Goal: Task Accomplishment & Management: Complete application form

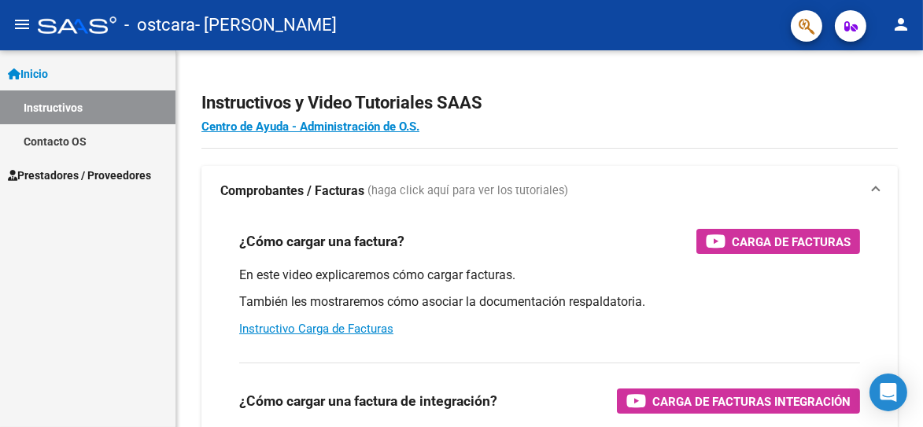
click at [16, 21] on mat-icon "menu" at bounding box center [22, 24] width 19 height 19
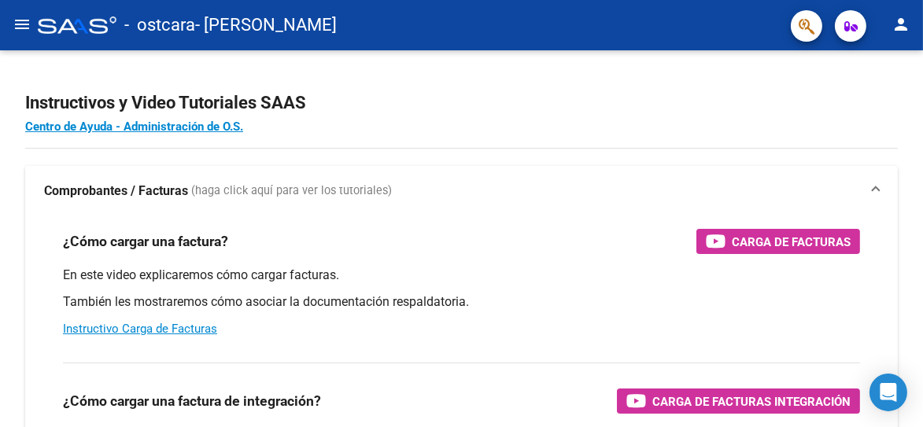
click at [16, 21] on mat-icon "menu" at bounding box center [22, 24] width 19 height 19
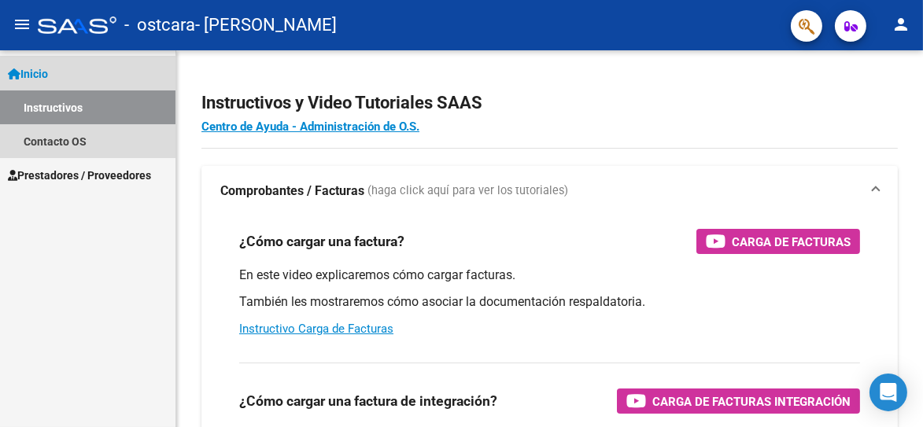
click at [39, 79] on span "Inicio" at bounding box center [28, 73] width 40 height 17
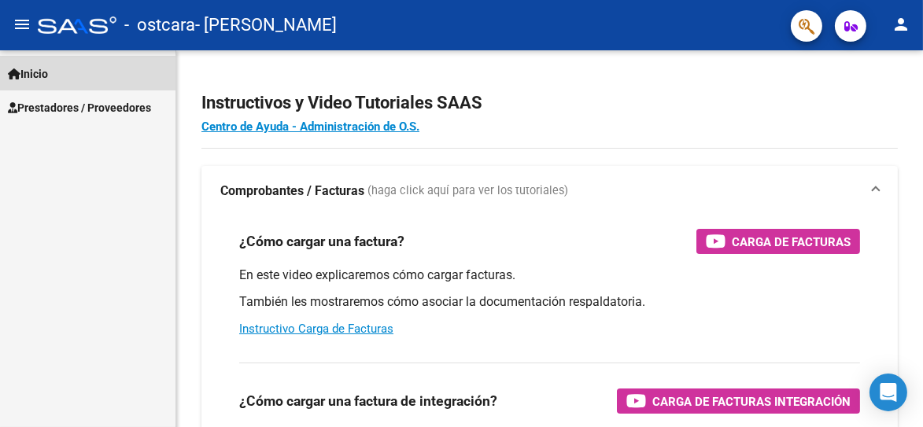
click at [39, 79] on span "Inicio" at bounding box center [28, 73] width 40 height 17
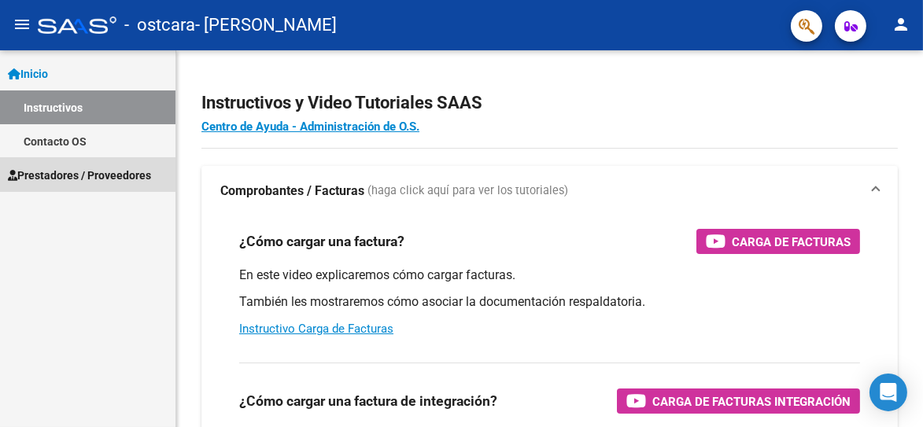
click at [72, 171] on span "Prestadores / Proveedores" at bounding box center [79, 175] width 143 height 17
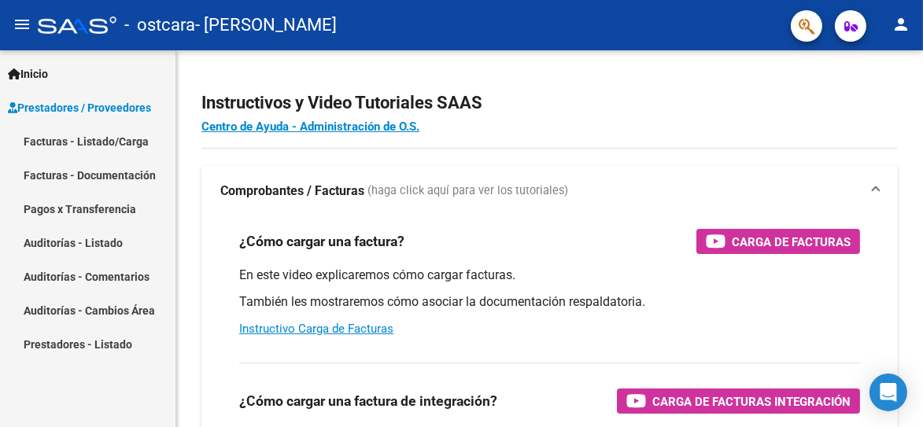
click at [74, 132] on link "Facturas - Listado/Carga" at bounding box center [88, 141] width 176 height 34
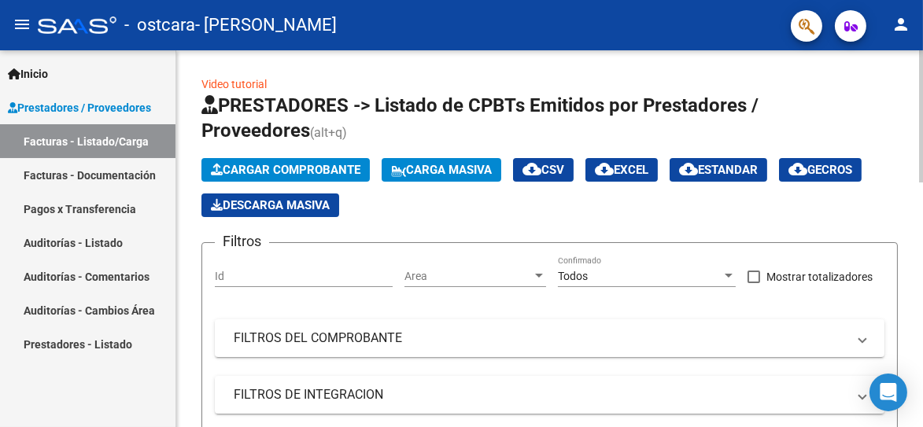
click at [354, 166] on span "Cargar Comprobante" at bounding box center [286, 170] width 150 height 14
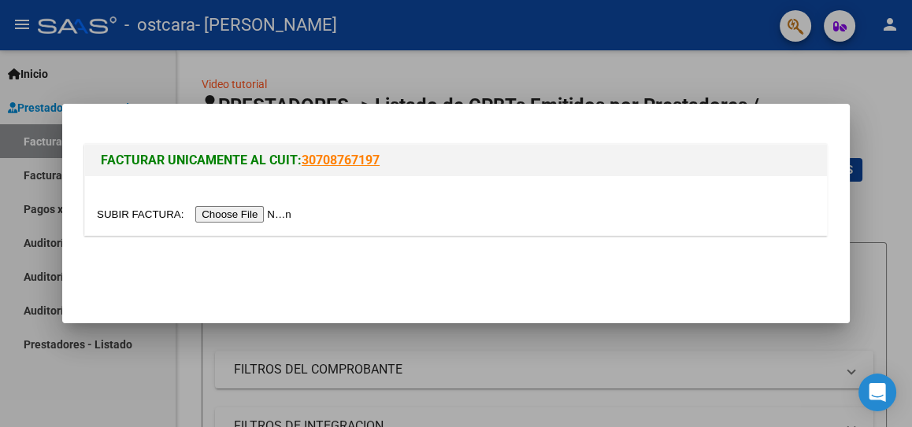
click at [258, 214] on input "file" at bounding box center [196, 214] width 199 height 17
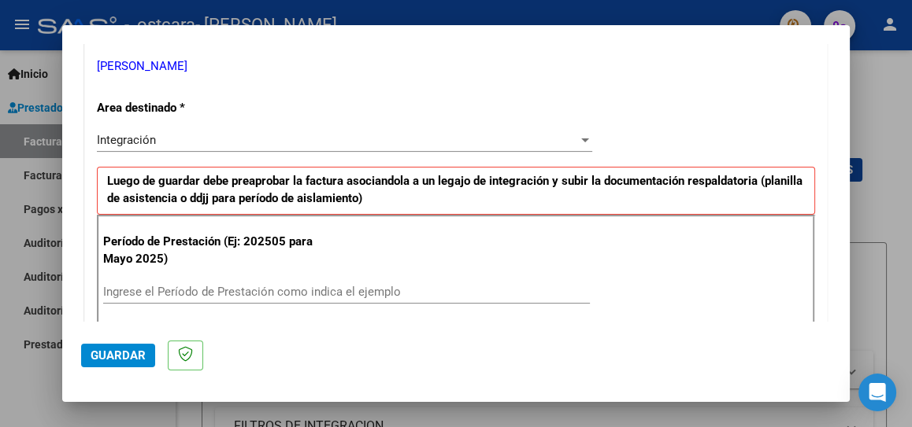
scroll to position [342, 0]
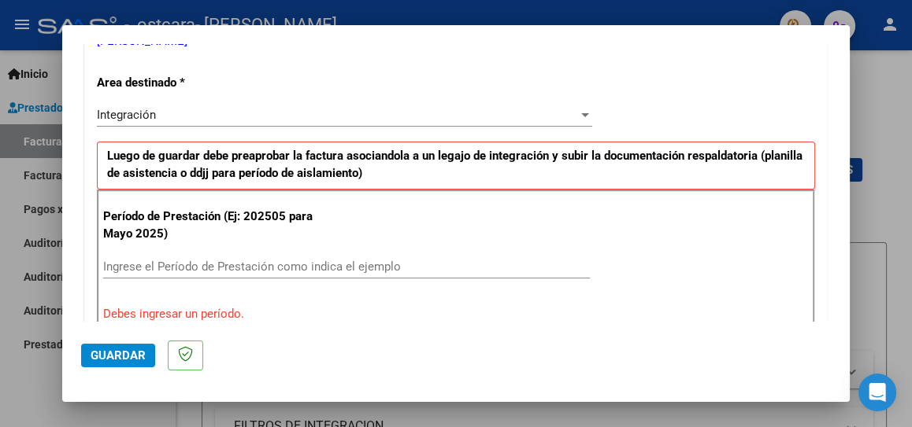
click at [269, 266] on input "Ingrese el Período de Prestación como indica el ejemplo" at bounding box center [346, 267] width 487 height 14
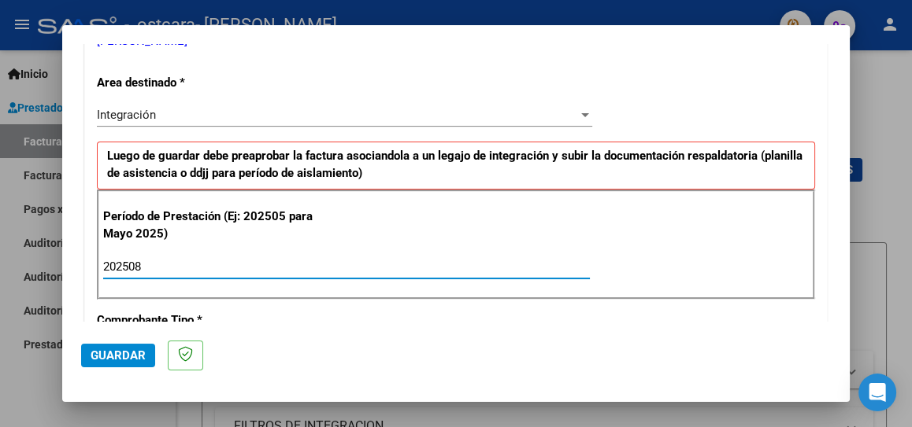
type input "202508"
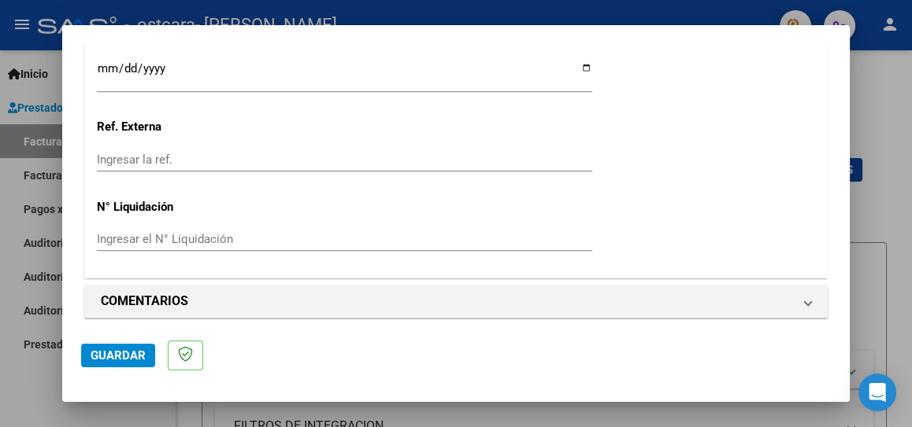
scroll to position [1101, 0]
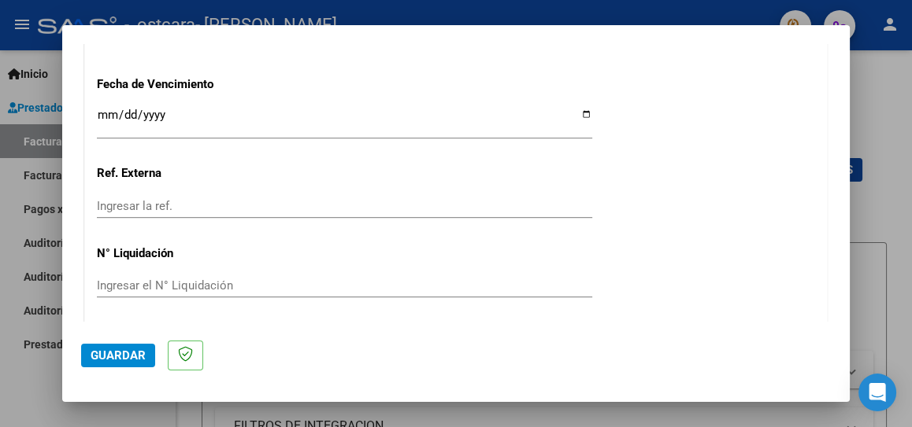
click at [84, 353] on button "Guardar" at bounding box center [118, 356] width 74 height 24
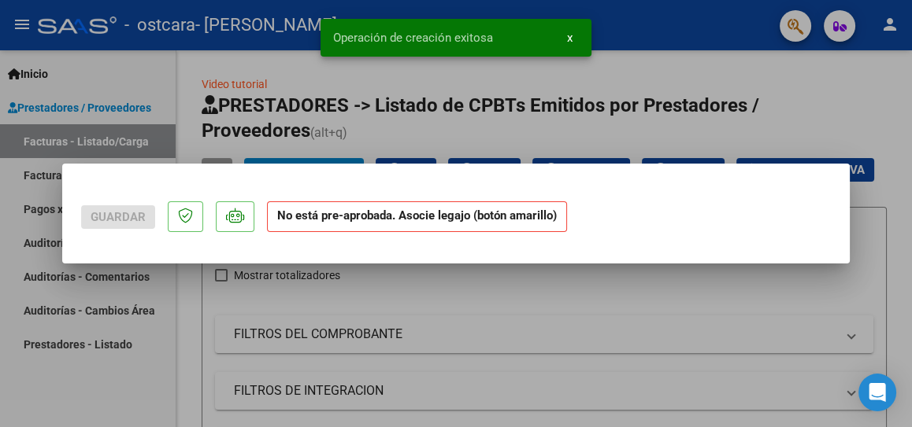
scroll to position [0, 0]
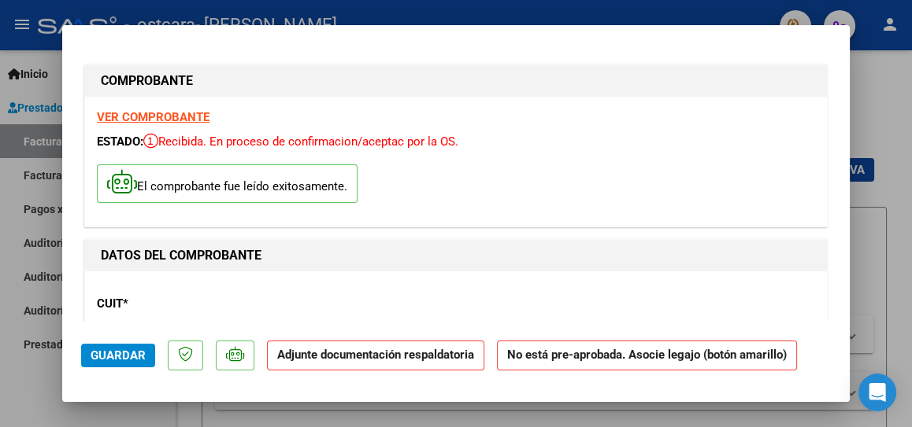
click at [404, 359] on strong "Adjunte documentación respaldatoria" at bounding box center [375, 355] width 197 height 14
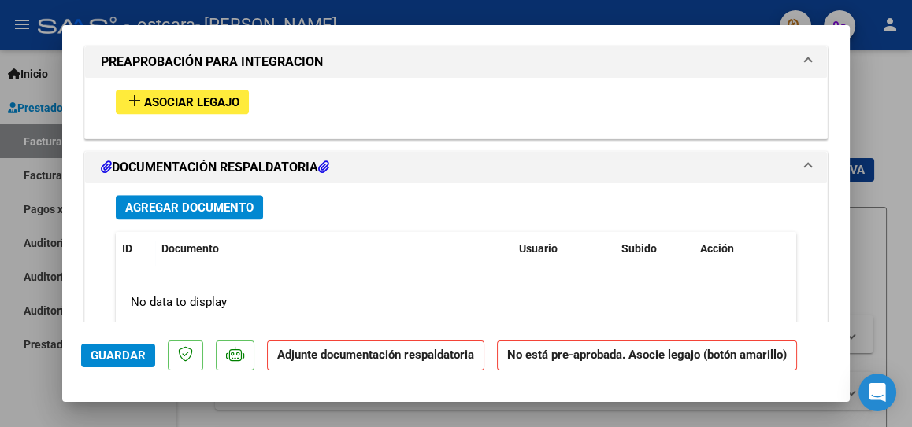
scroll to position [1327, 0]
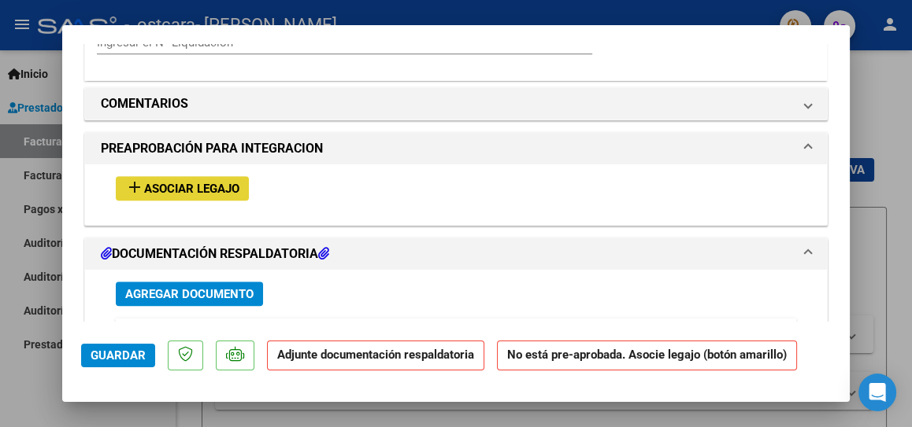
click at [165, 182] on span "Asociar Legajo" at bounding box center [191, 189] width 95 height 14
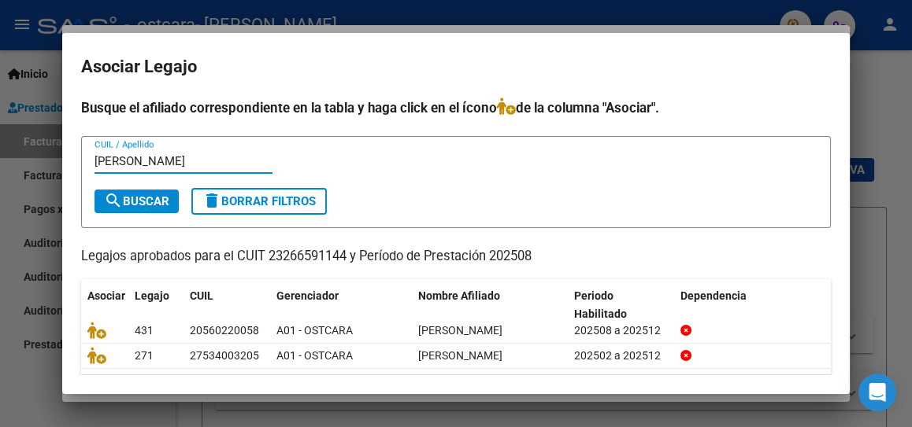
type input "[PERSON_NAME]"
click at [160, 197] on span "search Buscar" at bounding box center [136, 201] width 65 height 14
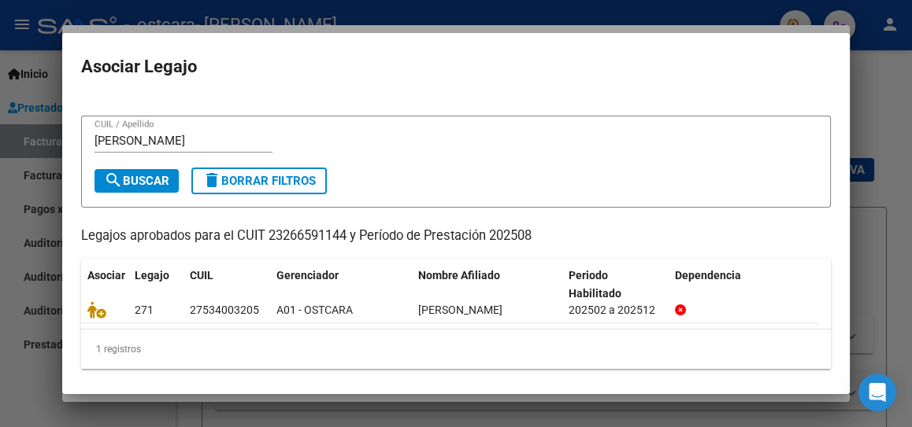
scroll to position [24, 0]
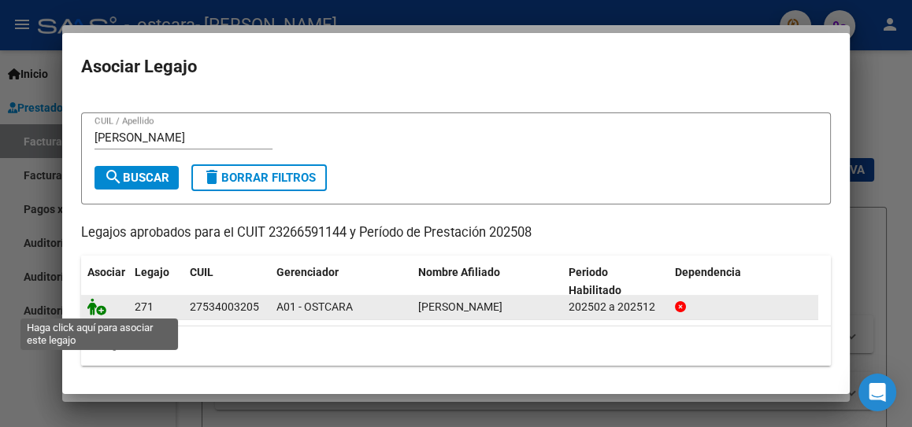
click at [95, 309] on icon at bounding box center [96, 306] width 19 height 17
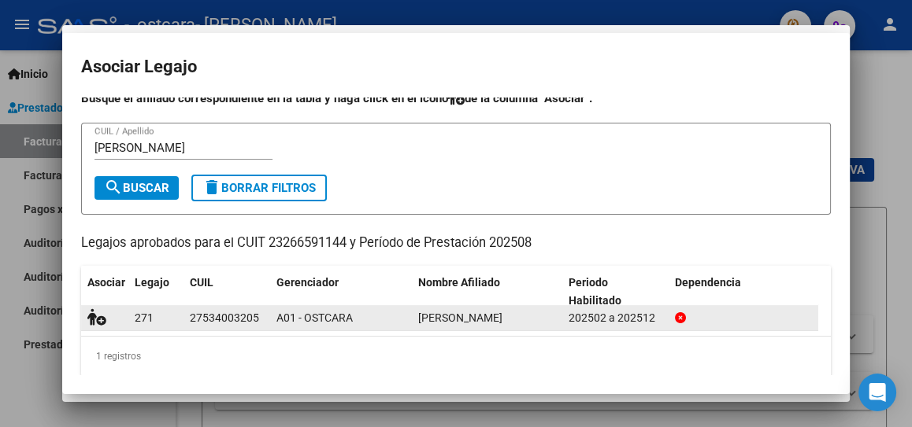
scroll to position [0, 0]
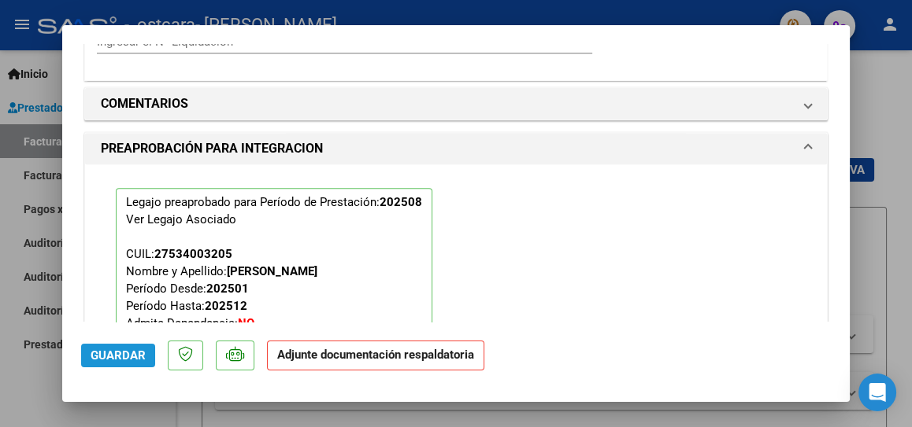
click at [113, 352] on span "Guardar" at bounding box center [118, 356] width 55 height 14
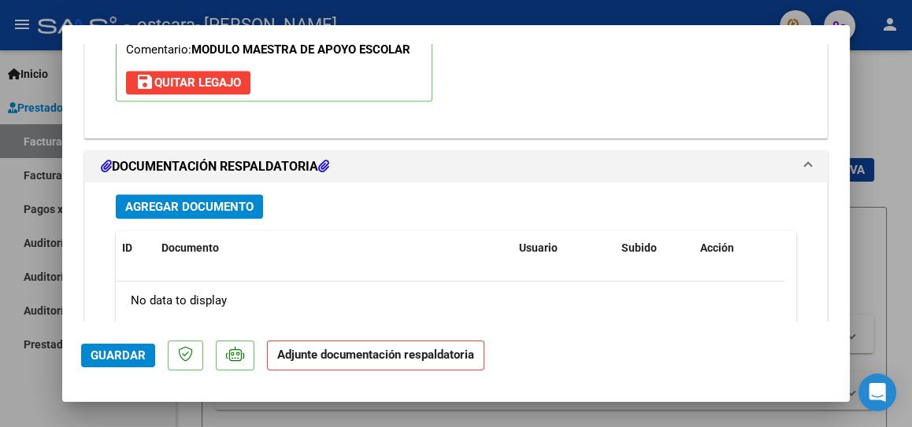
scroll to position [1668, 0]
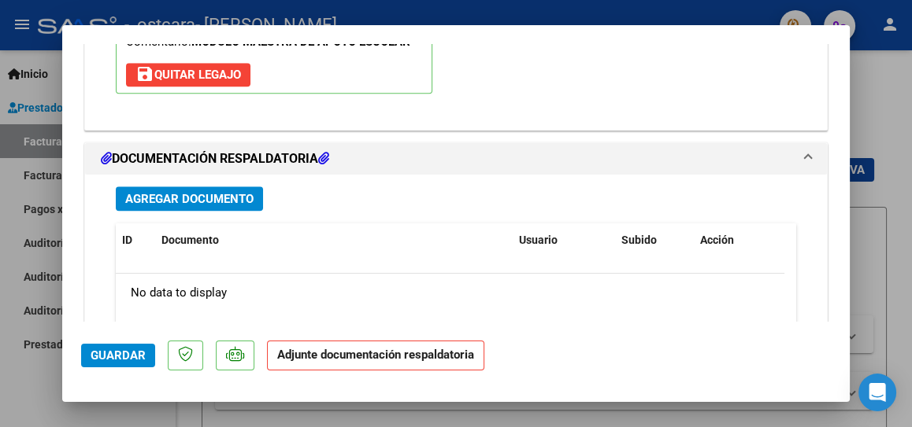
click at [231, 196] on span "Agregar Documento" at bounding box center [189, 199] width 128 height 14
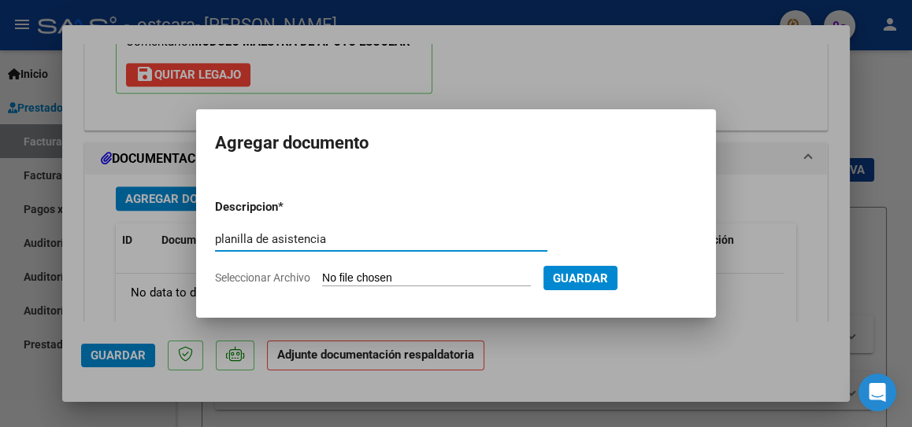
type input "planilla de asistencia"
click at [412, 281] on input "Seleccionar Archivo" at bounding box center [426, 279] width 209 height 15
type input "C:\fakepath\Planilla de asistencia Agosto [PERSON_NAME]pdf"
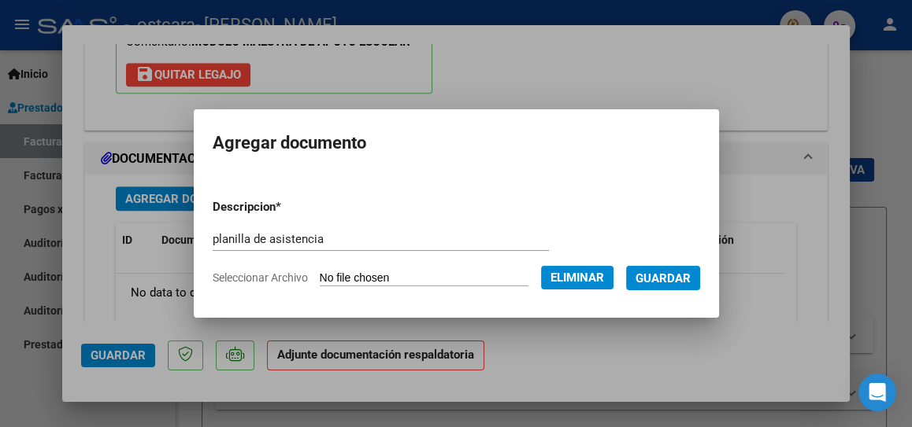
drag, startPoint x: 657, startPoint y: 280, endPoint x: 665, endPoint y: 286, distance: 10.3
click at [665, 286] on span "Guardar" at bounding box center [662, 279] width 55 height 14
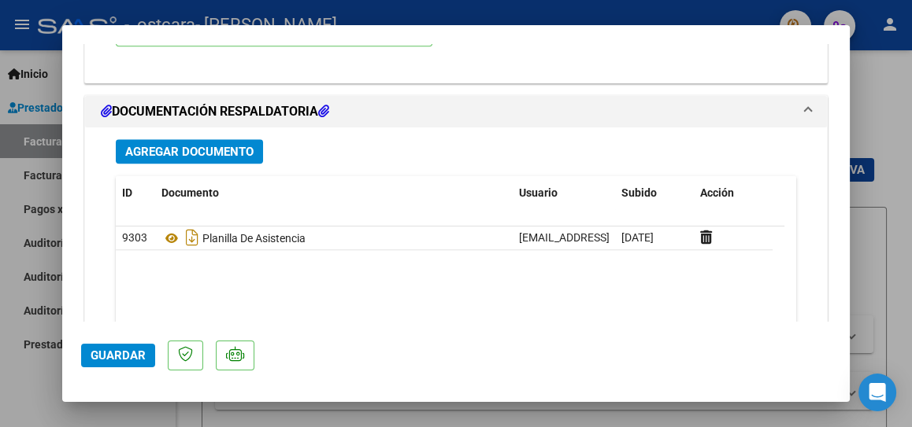
scroll to position [1848, 0]
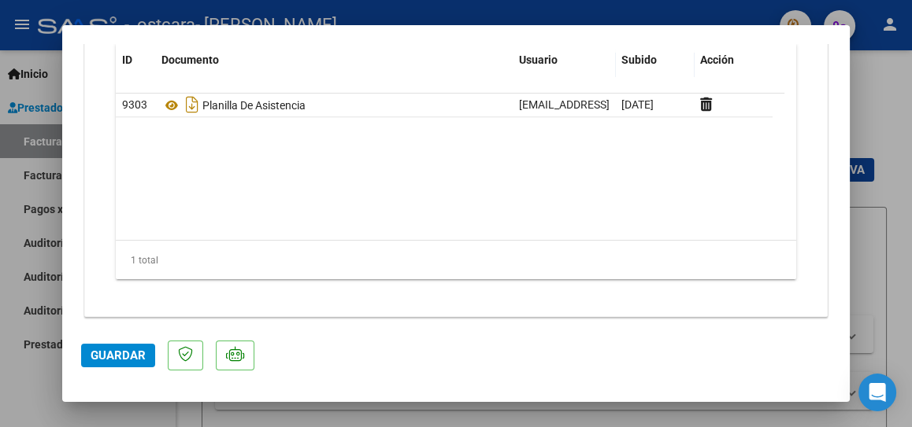
click at [142, 349] on span "Guardar" at bounding box center [118, 356] width 55 height 14
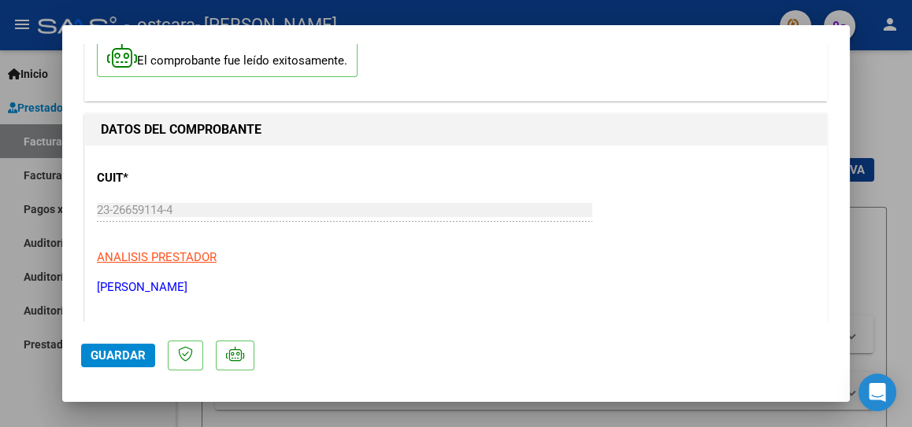
scroll to position [0, 0]
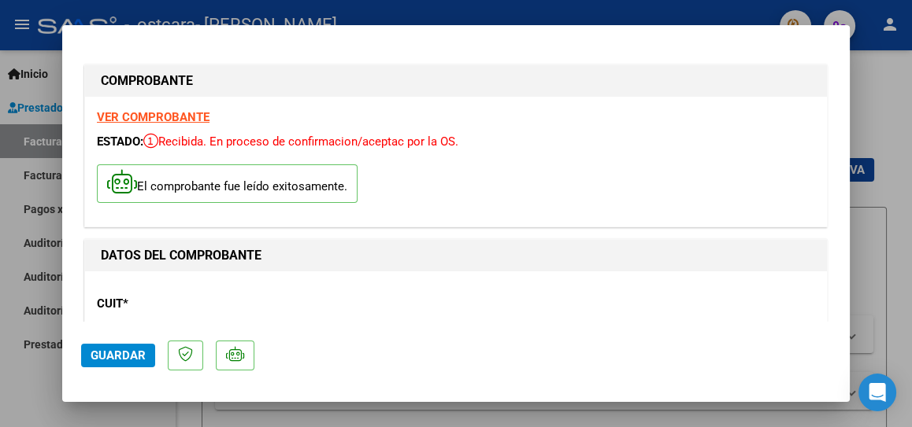
click at [873, 189] on div at bounding box center [456, 213] width 912 height 427
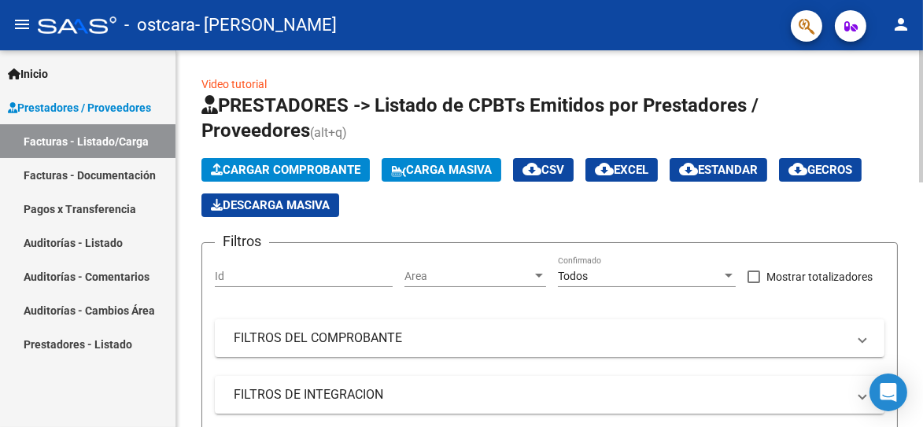
click at [342, 168] on span "Cargar Comprobante" at bounding box center [286, 170] width 150 height 14
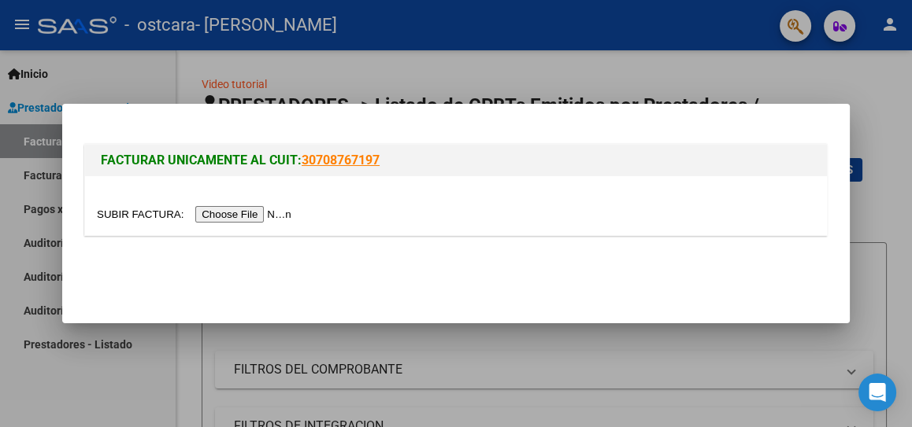
click at [260, 212] on input "file" at bounding box center [196, 214] width 199 height 17
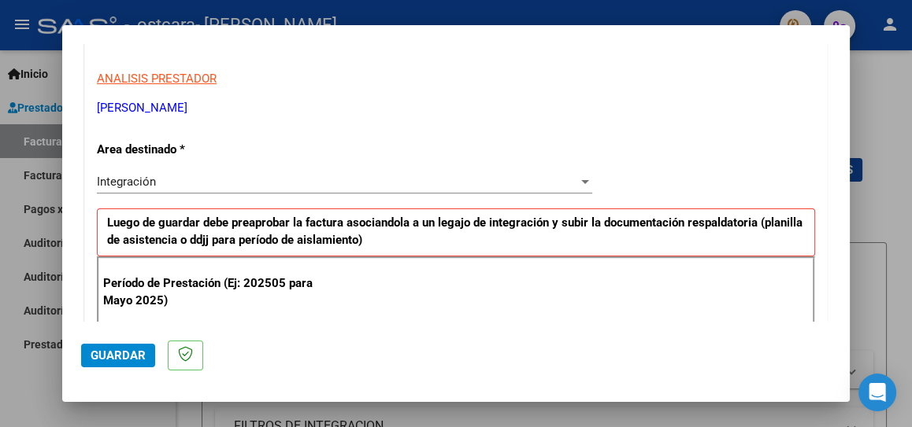
scroll to position [337, 0]
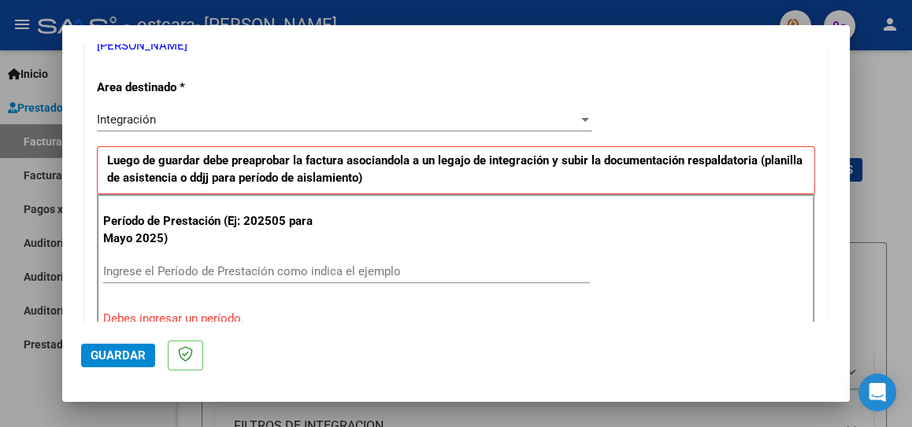
click at [472, 275] on input "Ingrese el Período de Prestación como indica el ejemplo" at bounding box center [346, 272] width 487 height 14
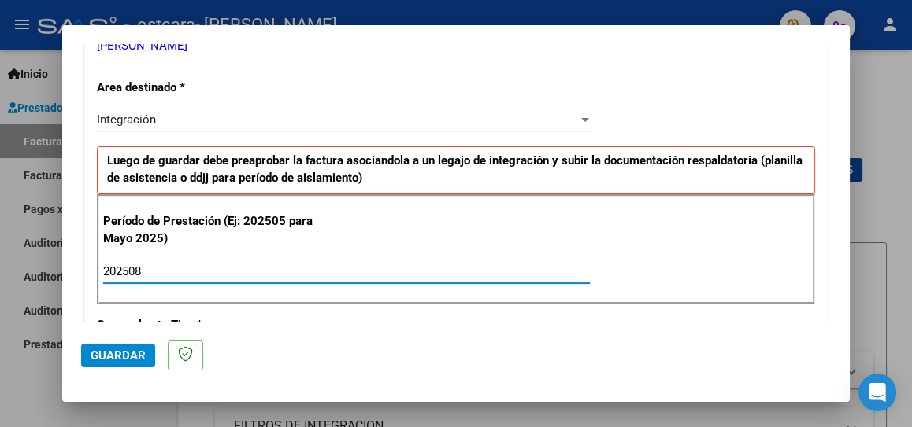
type input "202508"
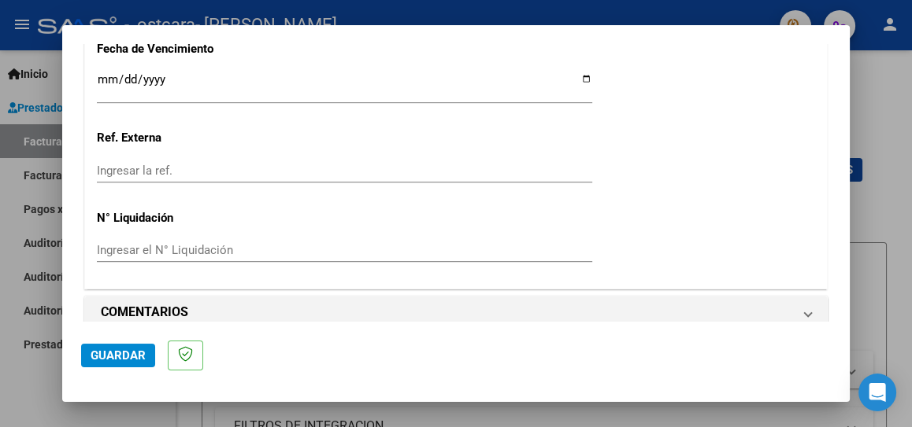
scroll to position [1149, 0]
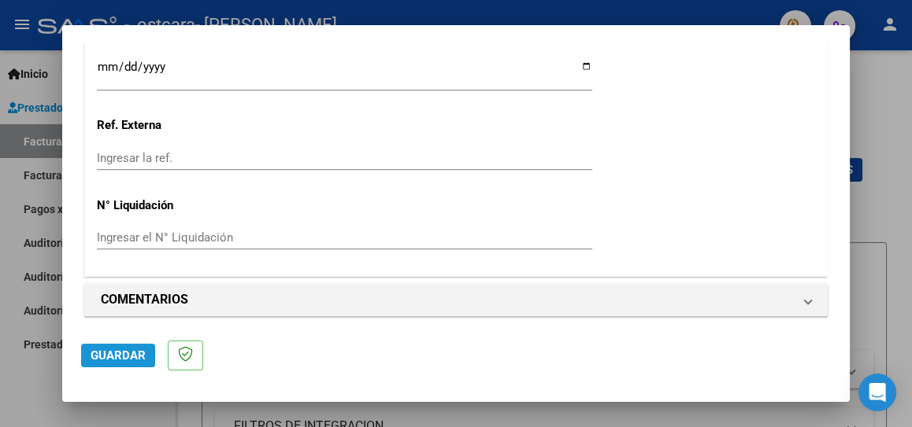
click at [88, 358] on button "Guardar" at bounding box center [118, 356] width 74 height 24
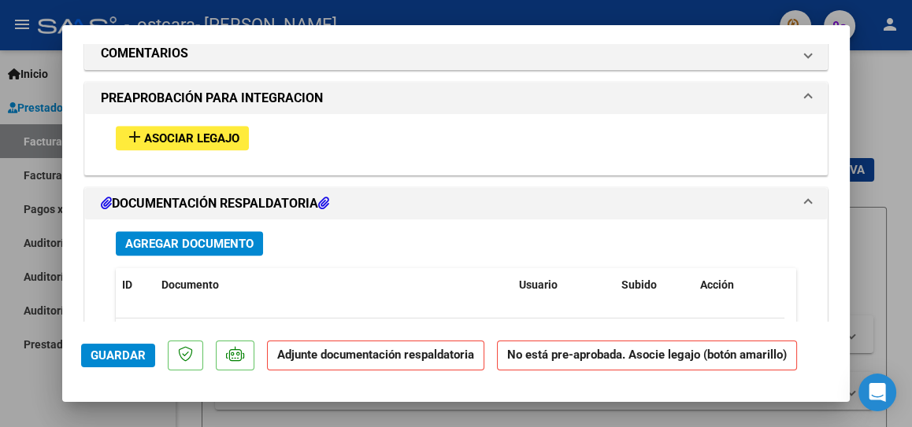
scroll to position [1374, 0]
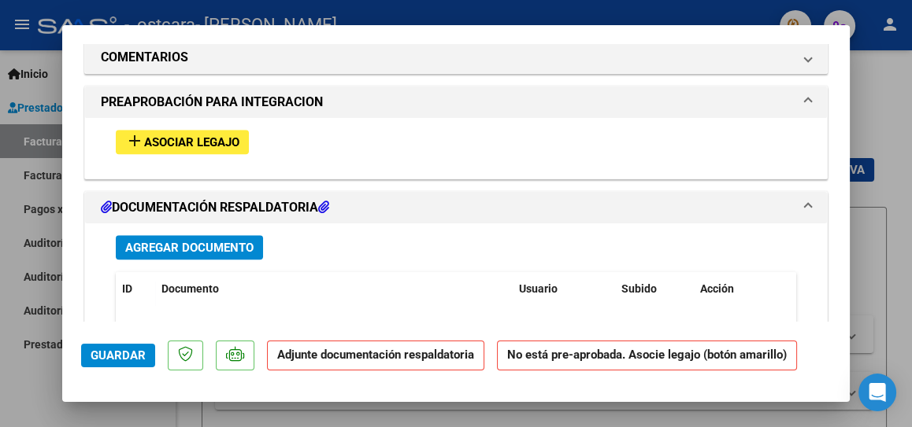
click at [168, 142] on span "Asociar Legajo" at bounding box center [191, 142] width 95 height 14
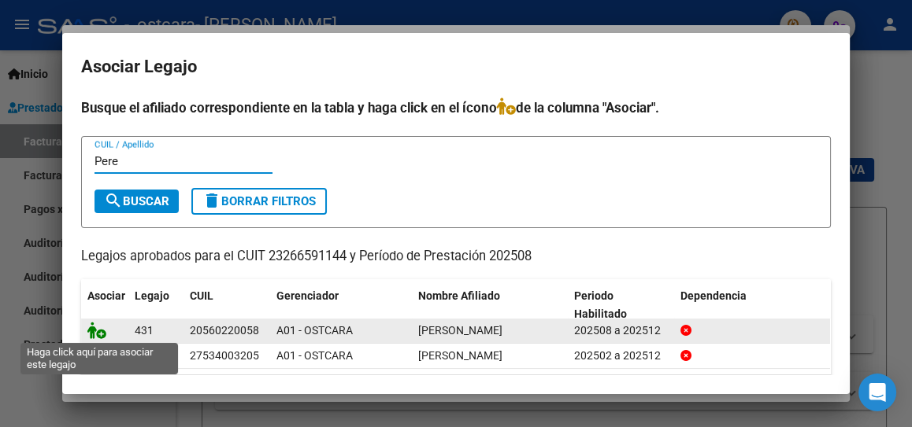
type input "Pere"
click at [99, 331] on icon at bounding box center [96, 330] width 19 height 17
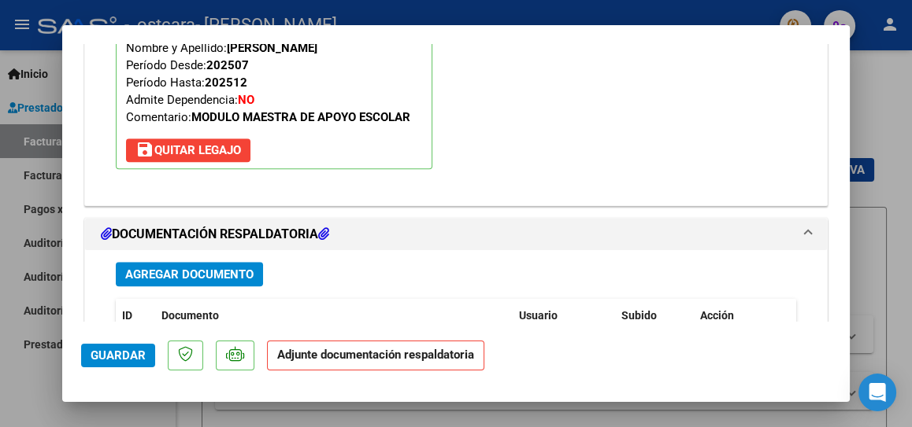
scroll to position [1585, 0]
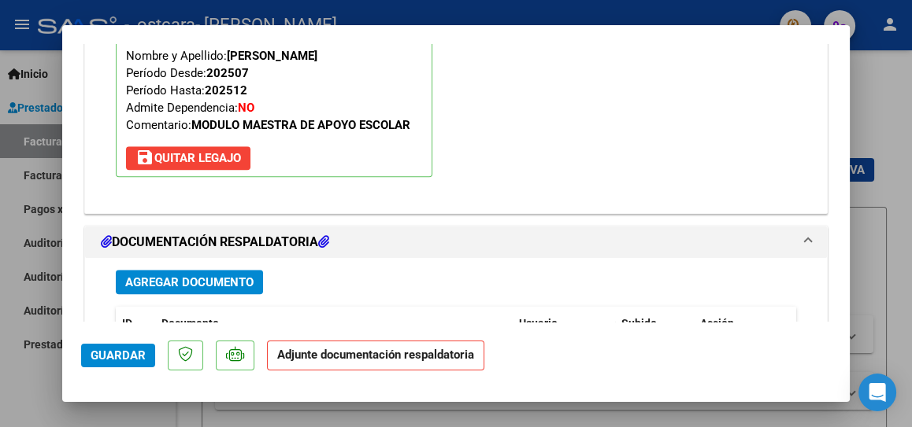
click at [120, 357] on span "Guardar" at bounding box center [118, 356] width 55 height 14
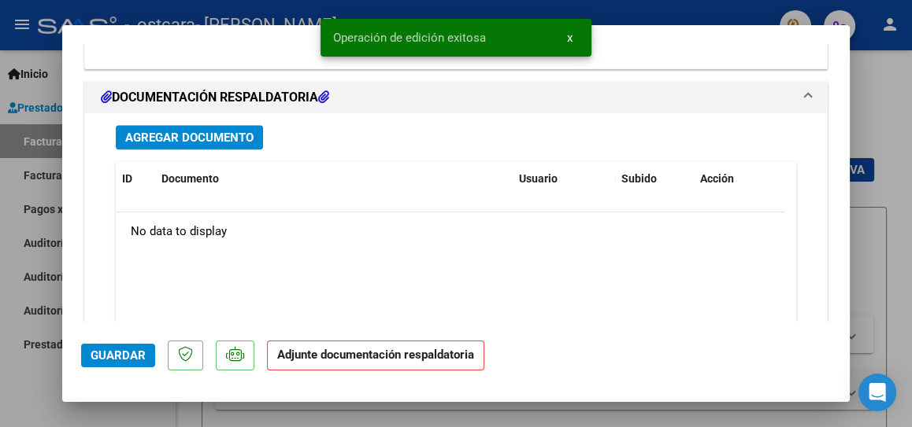
scroll to position [1685, 0]
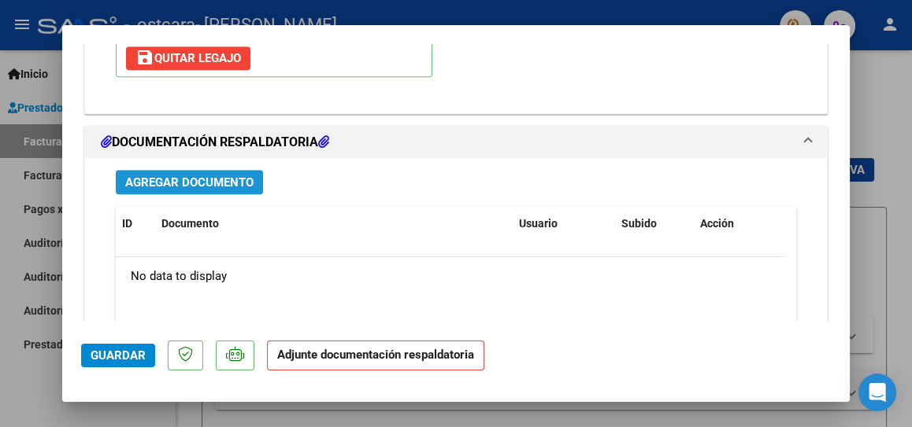
click at [230, 176] on span "Agregar Documento" at bounding box center [189, 183] width 128 height 14
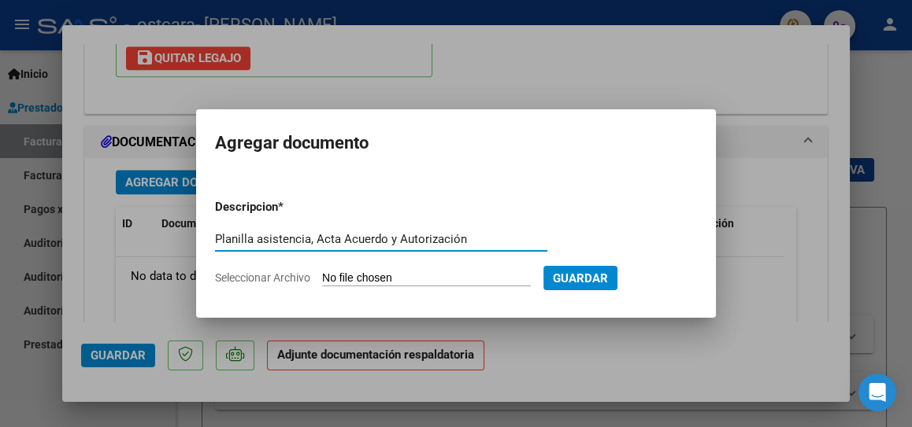
type input "Planilla asistencia, Acta Acuerdo y Autorización"
click at [357, 274] on input "Seleccionar Archivo" at bounding box center [426, 279] width 209 height 15
type input "C:\fakepath\Planilla de asistencia [PERSON_NAME]pdf"
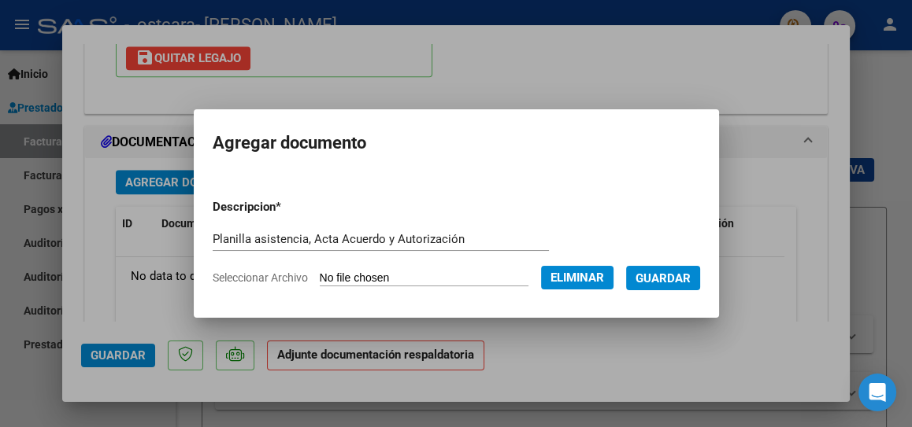
click at [661, 272] on span "Guardar" at bounding box center [662, 279] width 55 height 14
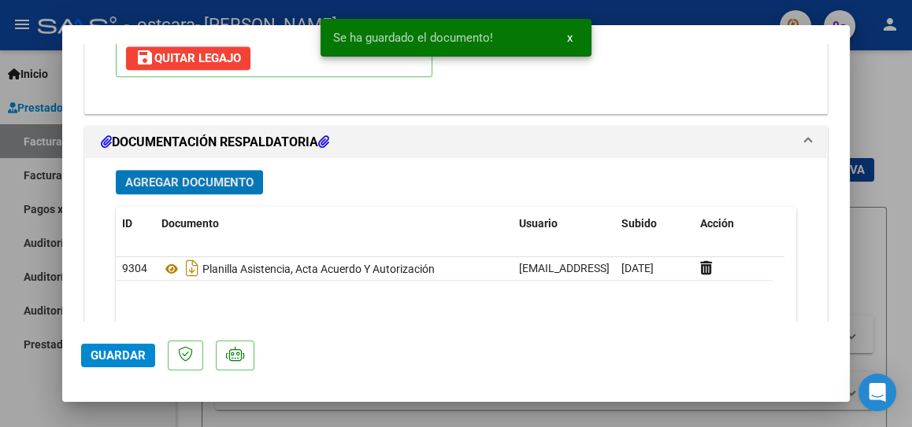
click at [243, 178] on span "Agregar Documento" at bounding box center [189, 183] width 128 height 14
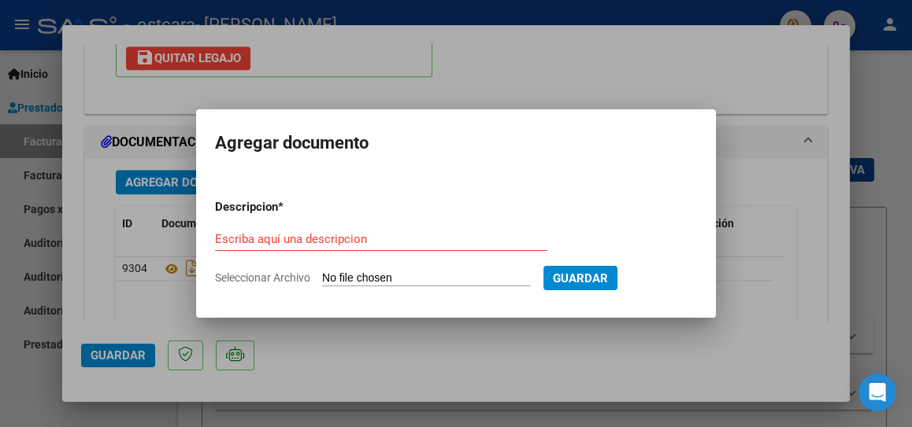
click at [743, 346] on div at bounding box center [456, 213] width 912 height 427
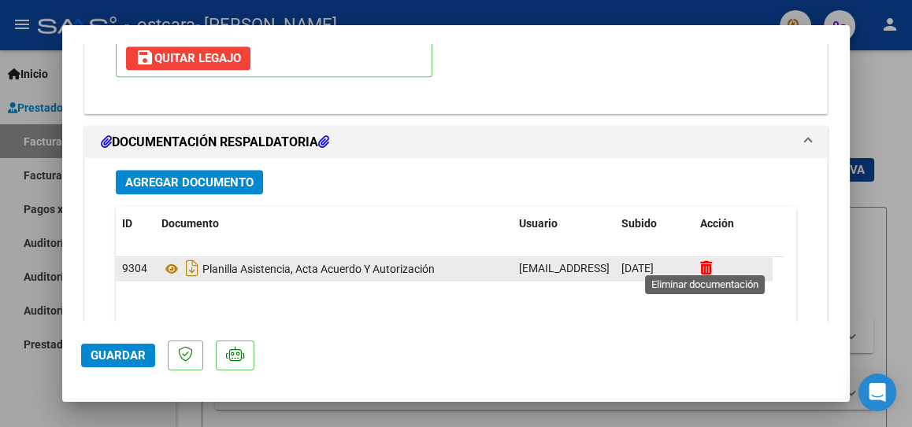
click at [700, 262] on icon at bounding box center [706, 268] width 12 height 15
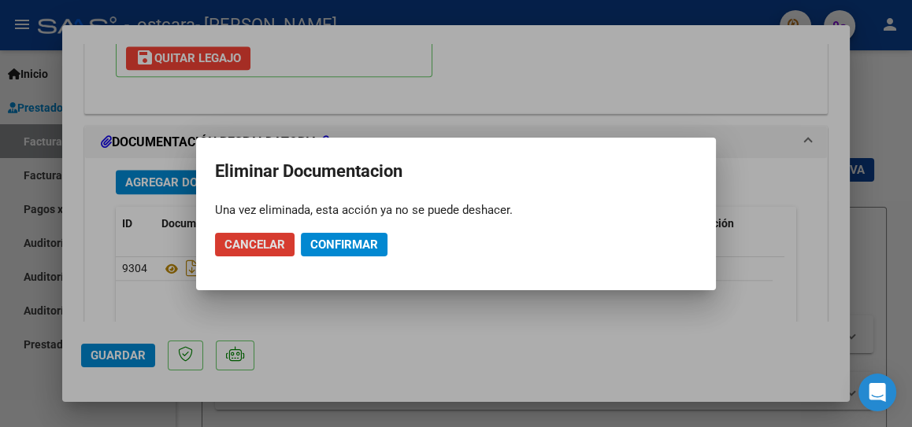
click at [309, 243] on button "Confirmar" at bounding box center [344, 245] width 87 height 24
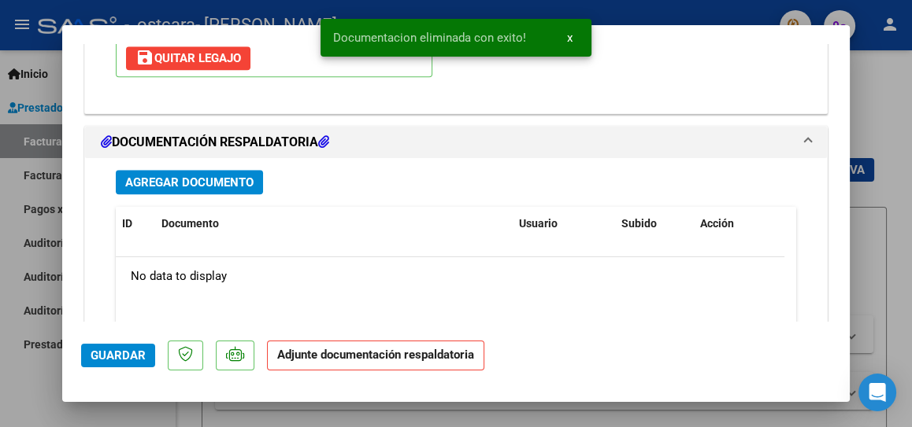
click at [216, 180] on span "Agregar Documento" at bounding box center [189, 183] width 128 height 14
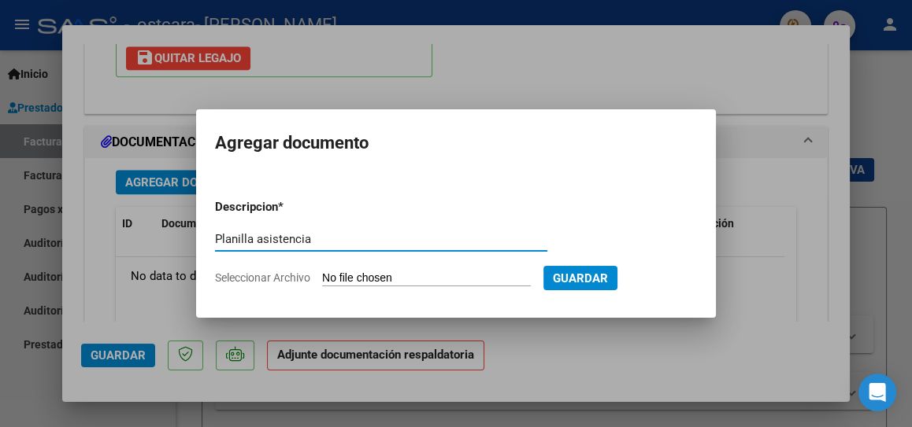
type input "Planilla asistencia"
click at [353, 274] on input "Seleccionar Archivo" at bounding box center [426, 279] width 209 height 15
type input "C:\fakepath\FACTURA [DATE] [PERSON_NAME]. E..pdf"
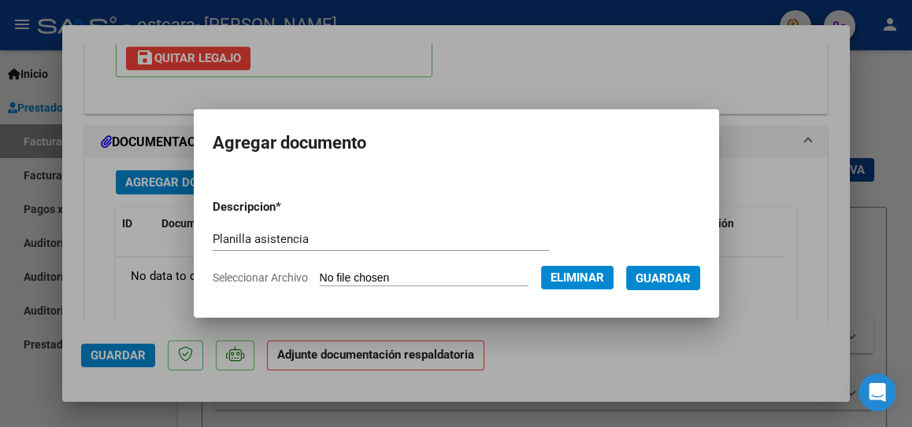
click at [681, 274] on span "Guardar" at bounding box center [662, 279] width 55 height 14
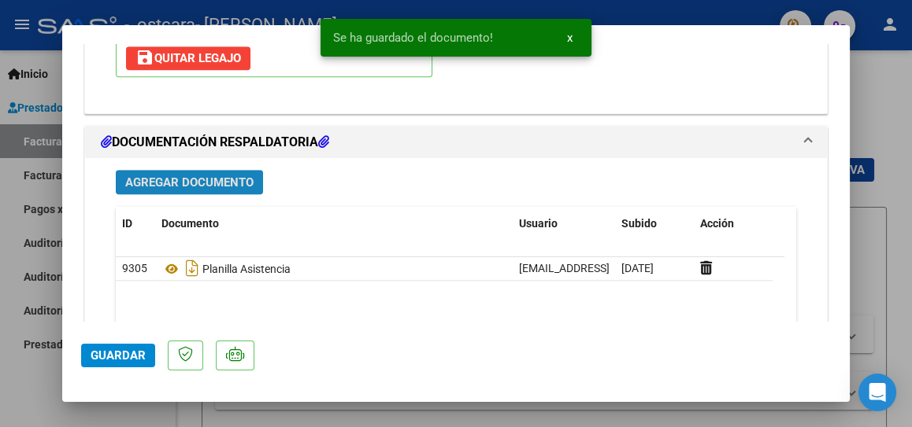
click at [246, 176] on span "Agregar Documento" at bounding box center [189, 183] width 128 height 14
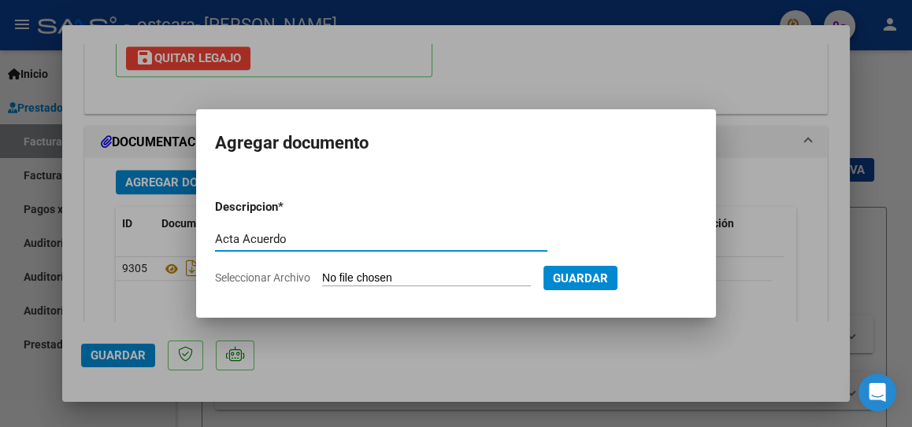
type input "Acta Acuerdo"
click at [357, 277] on input "Seleccionar Archivo" at bounding box center [426, 279] width 209 height 15
type input "C:\fakepath\ACTA ACUERDO [PERSON_NAME] E..pdf"
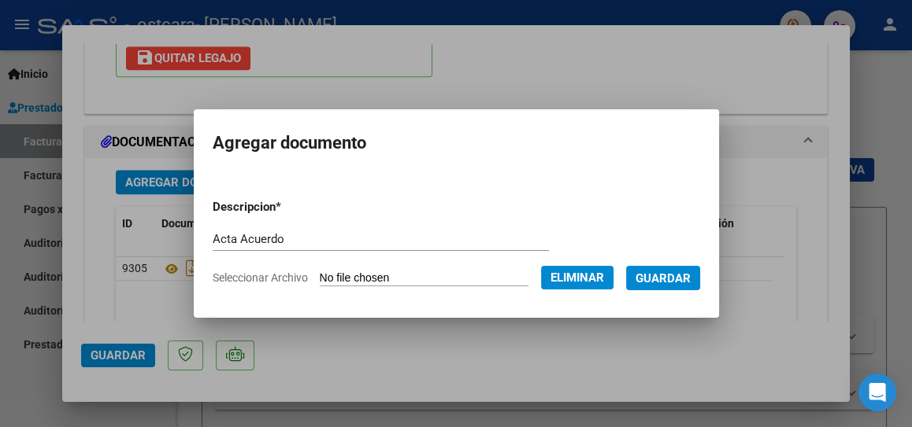
click at [672, 283] on span "Guardar" at bounding box center [662, 279] width 55 height 14
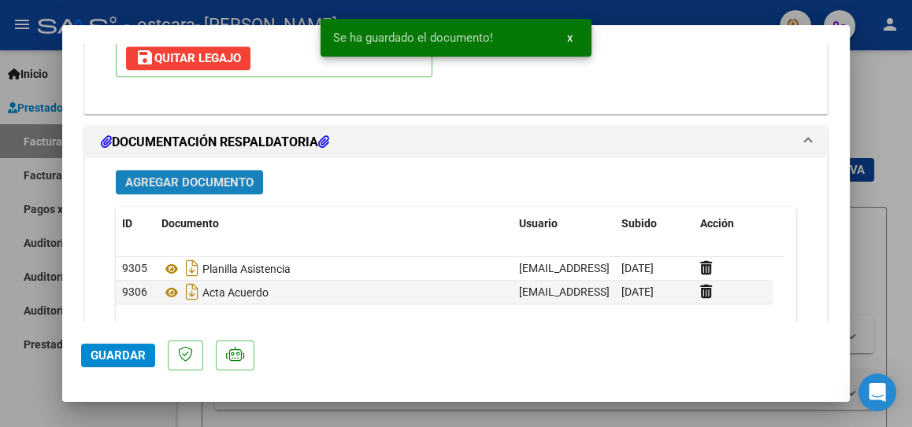
click at [257, 171] on button "Agregar Documento" at bounding box center [189, 182] width 147 height 24
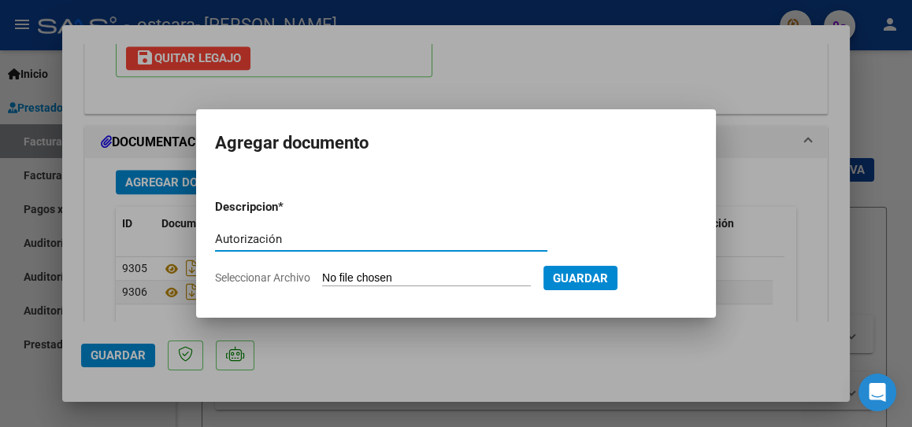
type input "Autorización"
click at [448, 274] on input "Seleccionar Archivo" at bounding box center [426, 279] width 209 height 15
type input "C:\fakepath\AUTORIZACIÓN [PERSON_NAME] 2025.pdf"
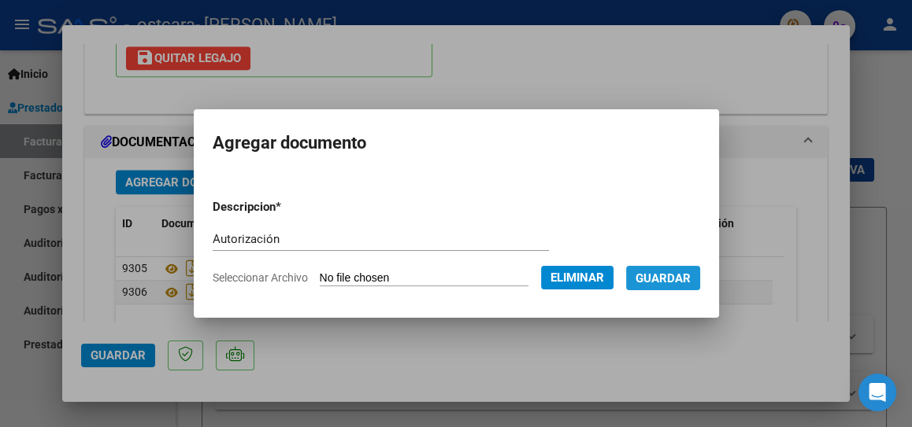
click at [686, 284] on span "Guardar" at bounding box center [662, 279] width 55 height 14
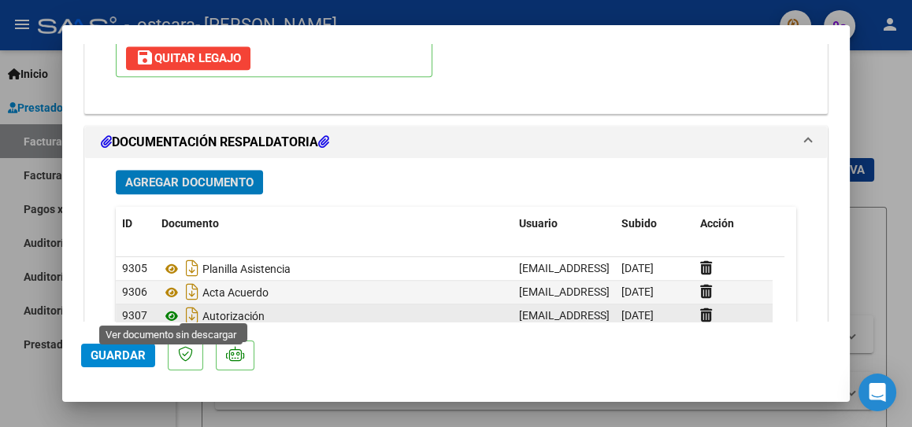
click at [170, 311] on icon at bounding box center [171, 316] width 20 height 19
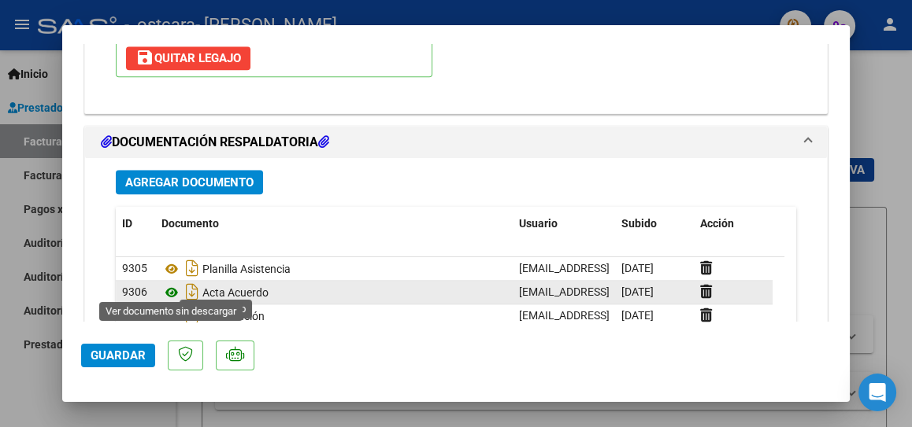
click at [170, 284] on icon at bounding box center [171, 292] width 20 height 19
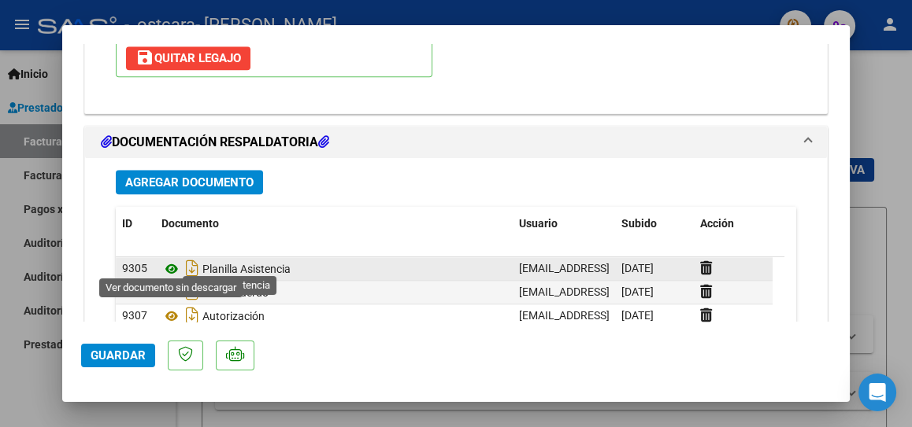
click at [170, 263] on icon at bounding box center [171, 269] width 20 height 19
click at [168, 261] on icon at bounding box center [171, 269] width 20 height 19
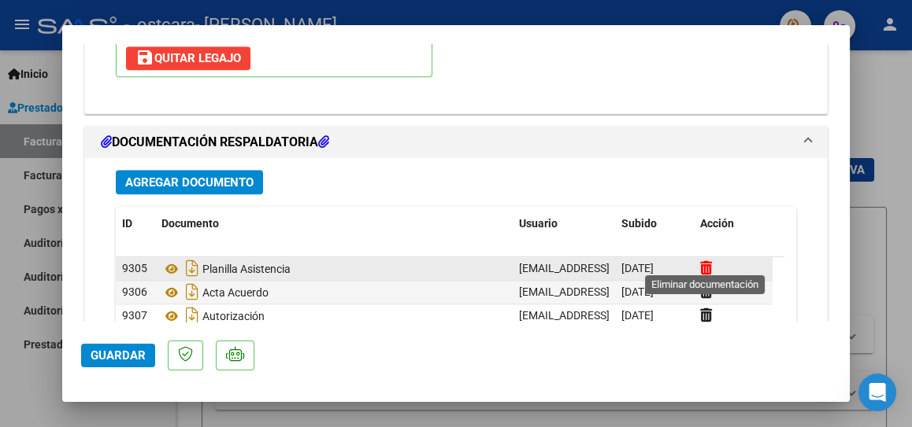
click at [705, 261] on icon at bounding box center [706, 268] width 12 height 15
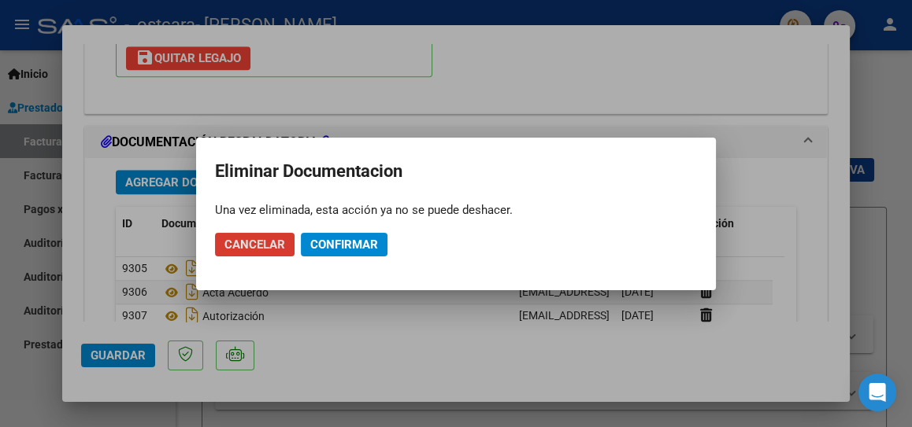
click at [372, 236] on button "Confirmar" at bounding box center [344, 245] width 87 height 24
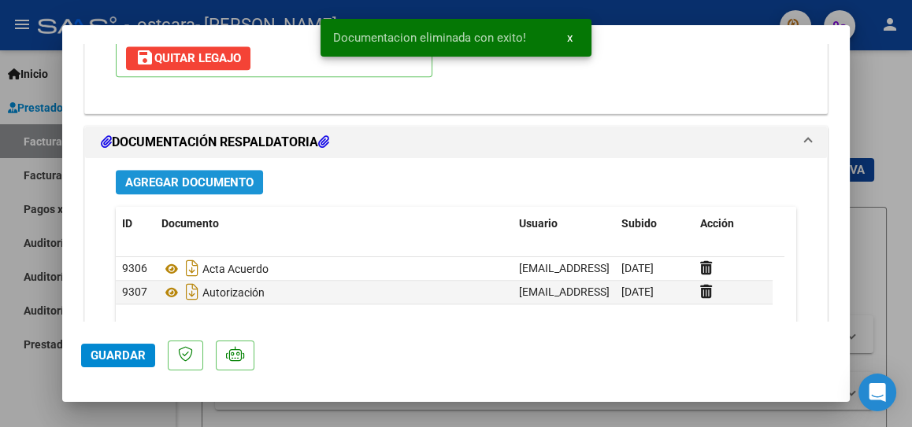
click at [191, 176] on span "Agregar Documento" at bounding box center [189, 183] width 128 height 14
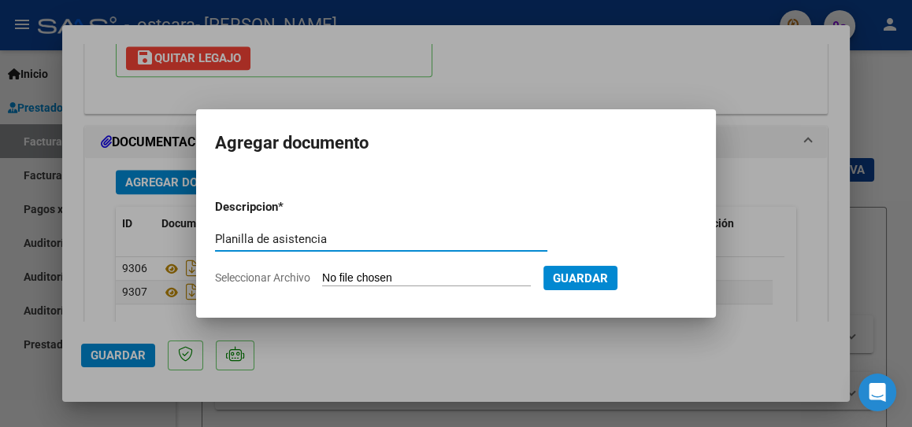
type input "Planilla de asistencia"
click at [350, 279] on input "Seleccionar Archivo" at bounding box center [426, 279] width 209 height 15
type input "C:\fakepath\Planilla de asistencia [PERSON_NAME]pdf"
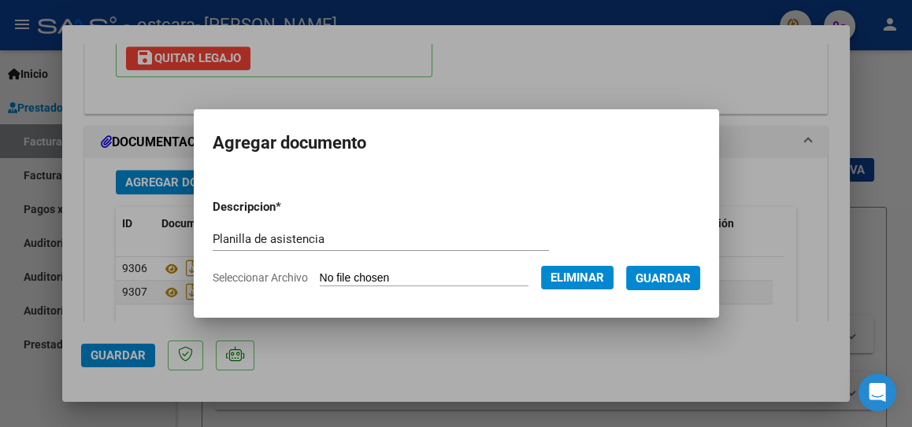
click at [680, 279] on span "Guardar" at bounding box center [662, 279] width 55 height 14
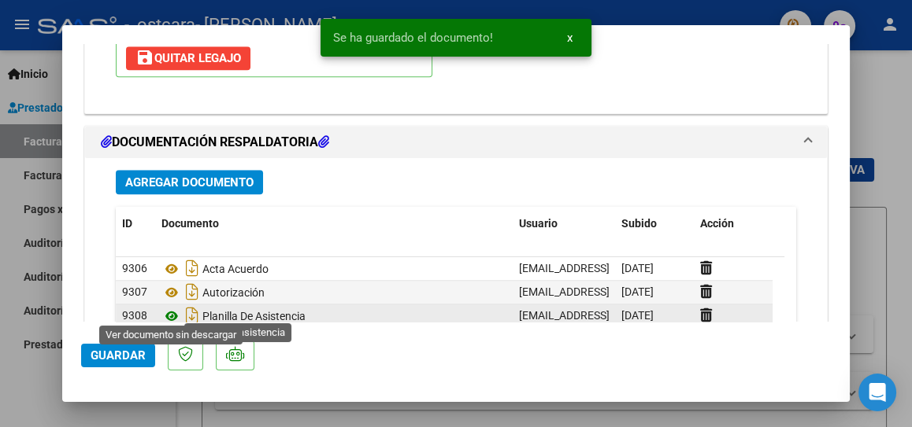
click at [165, 308] on icon at bounding box center [171, 316] width 20 height 19
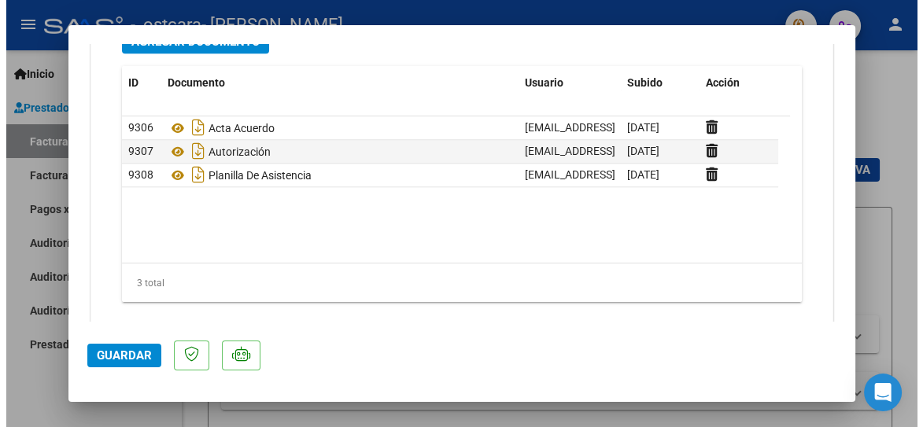
scroll to position [1756, 0]
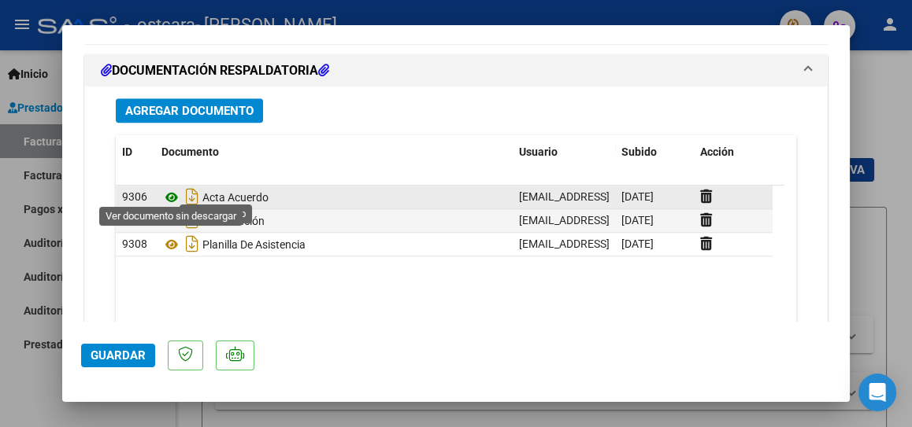
click at [170, 189] on icon at bounding box center [171, 197] width 20 height 19
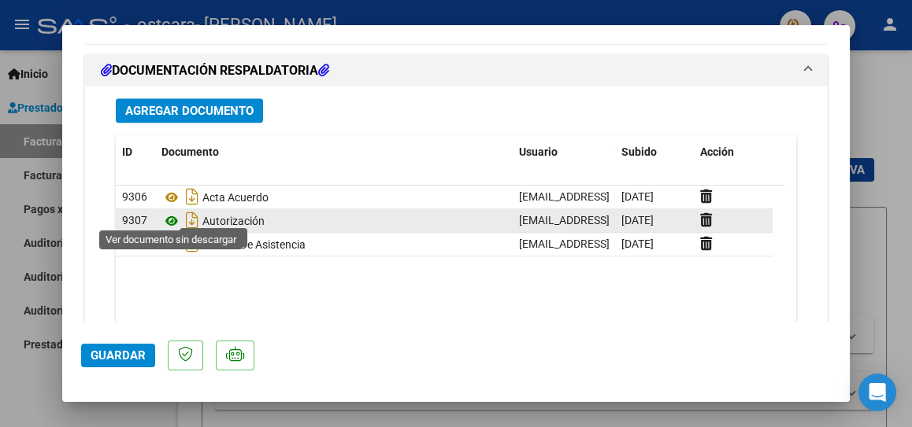
click at [168, 214] on icon at bounding box center [171, 221] width 20 height 19
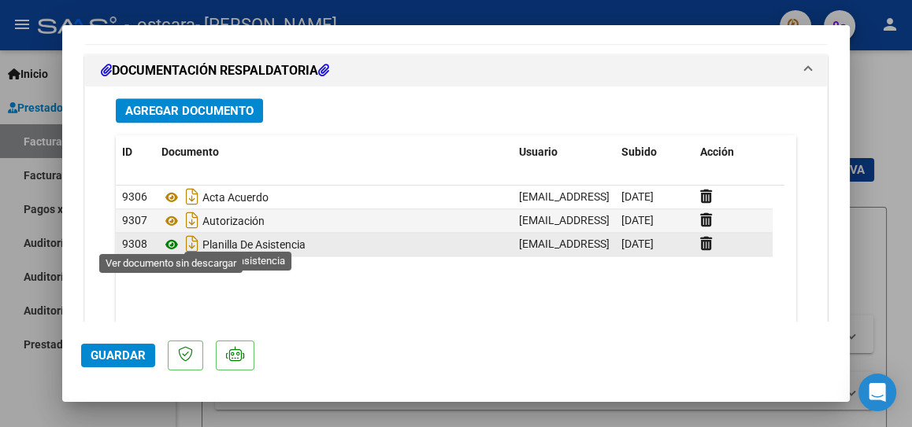
click at [170, 241] on icon at bounding box center [171, 244] width 20 height 19
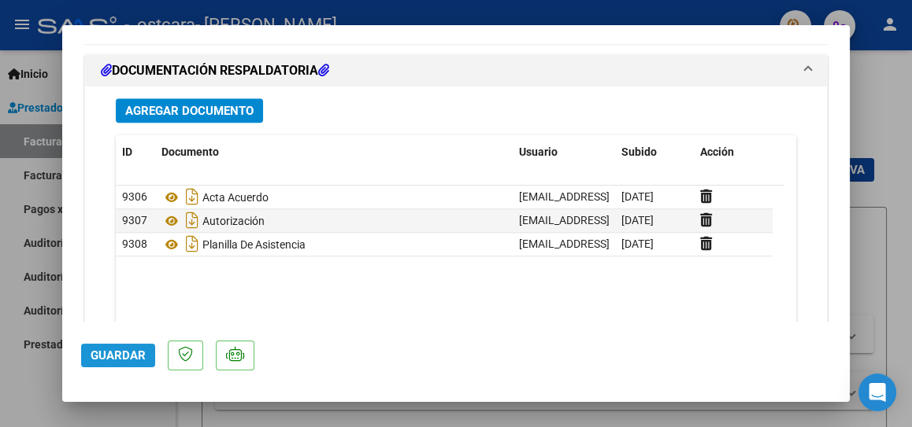
click at [124, 360] on span "Guardar" at bounding box center [118, 356] width 55 height 14
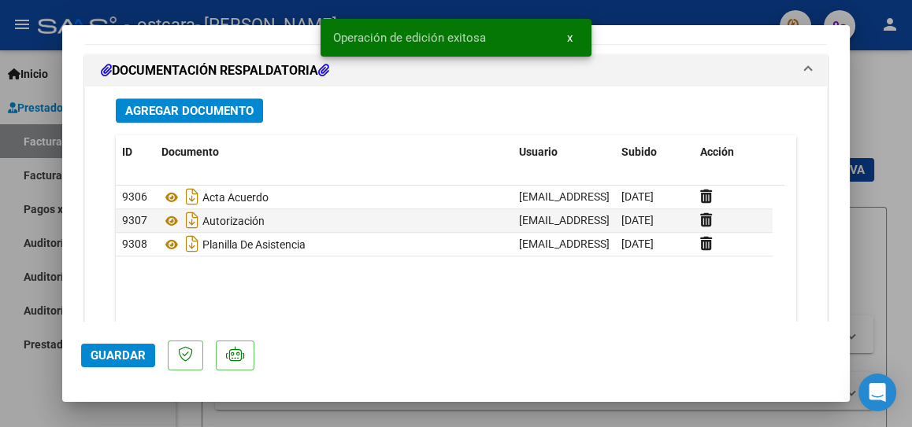
click at [885, 100] on div at bounding box center [456, 213] width 912 height 427
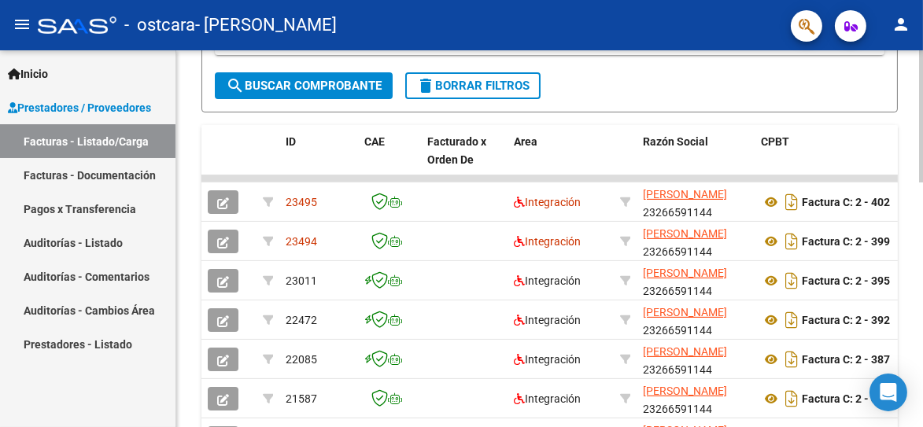
scroll to position [417, 0]
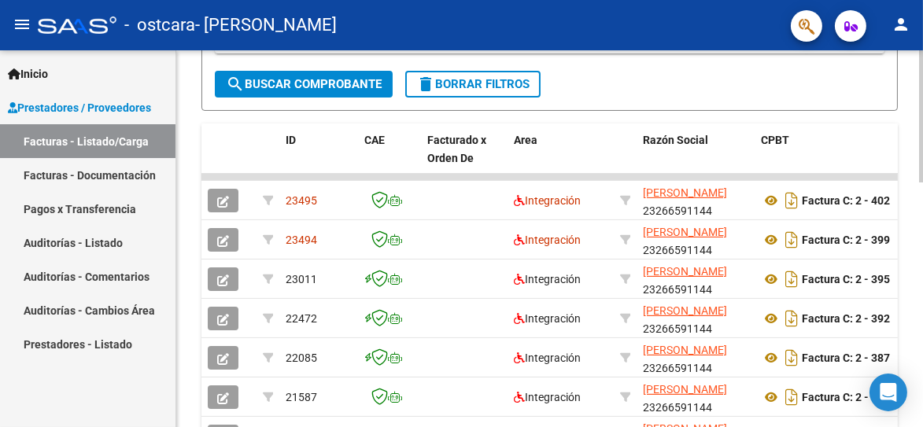
click at [922, 262] on div at bounding box center [922, 271] width 4 height 132
